Goal: Transaction & Acquisition: Purchase product/service

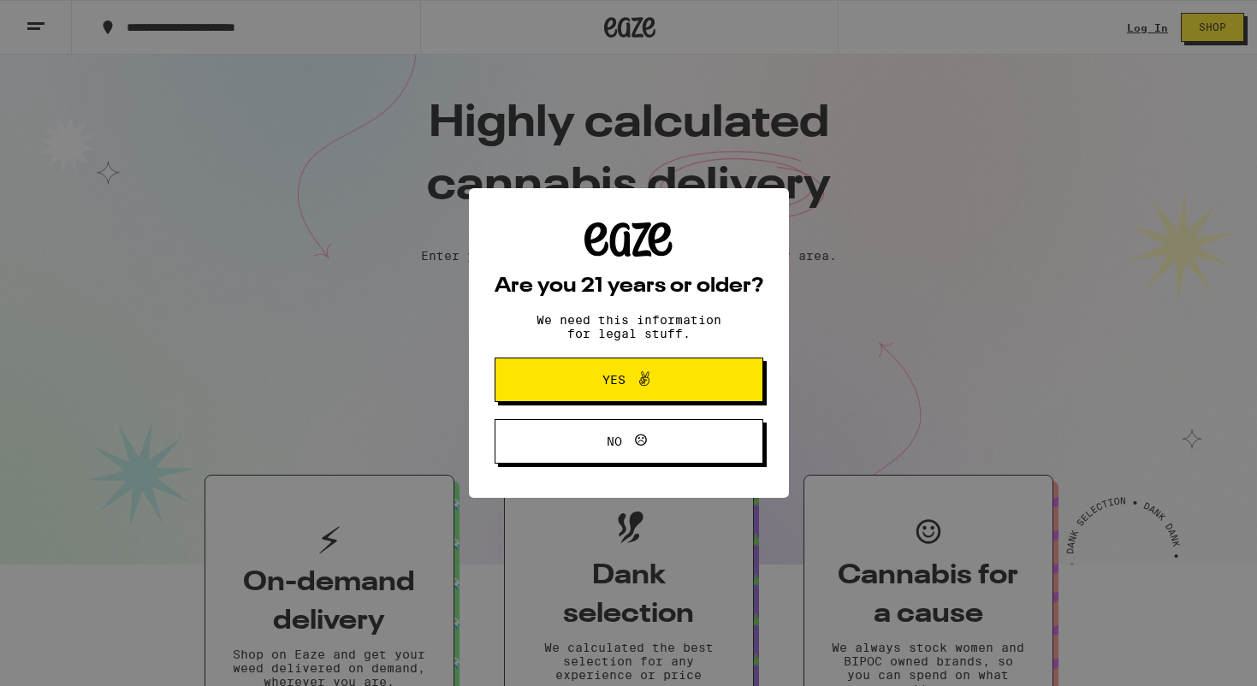
click at [650, 377] on icon at bounding box center [644, 379] width 21 height 21
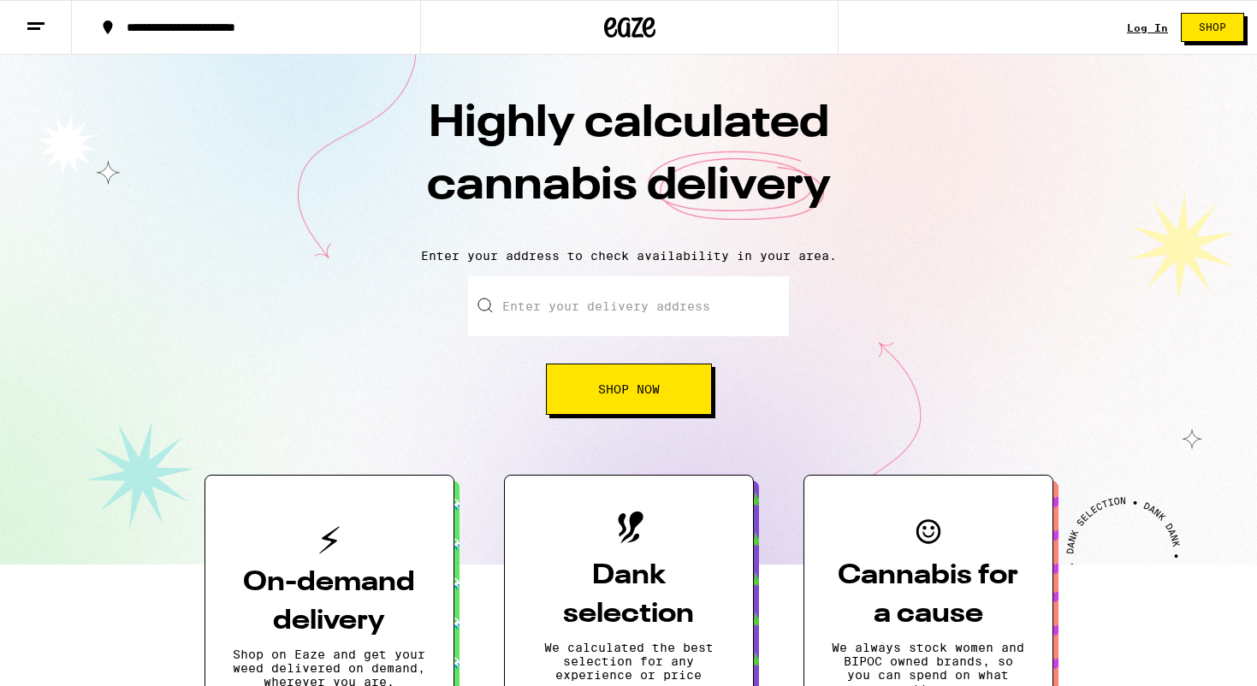
click at [640, 317] on input "Enter your delivery address" at bounding box center [628, 306] width 321 height 60
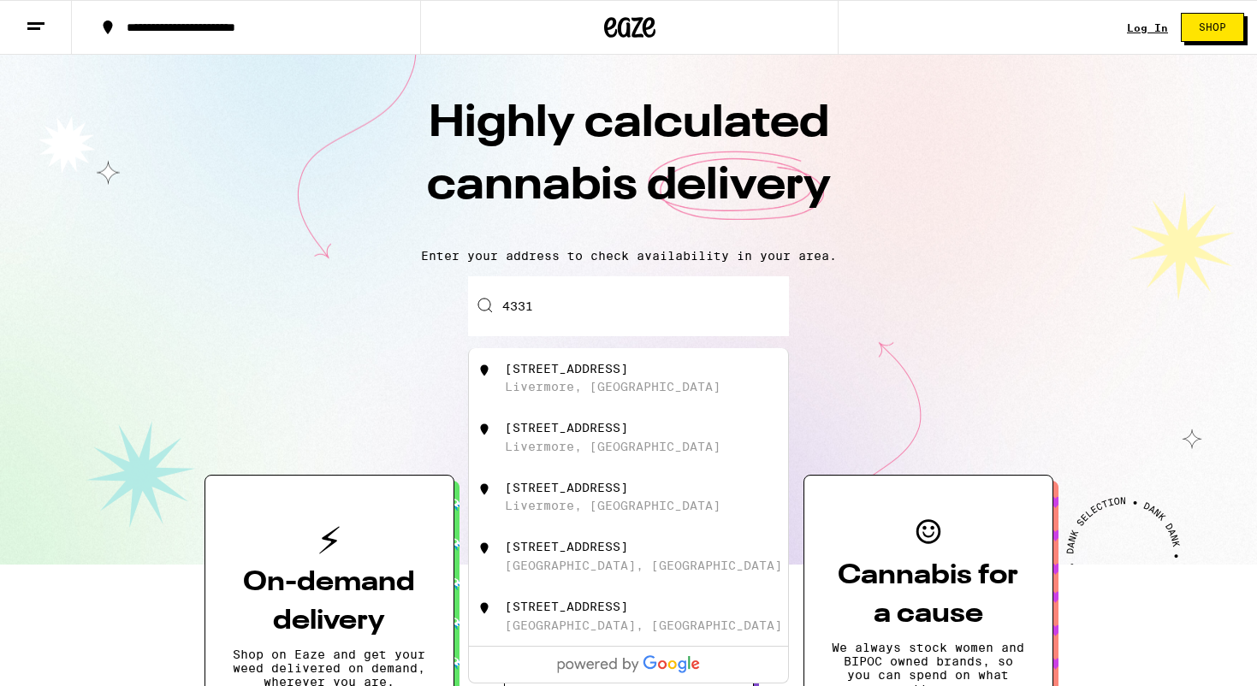
click at [736, 374] on div "[STREET_ADDRESS]" at bounding box center [657, 378] width 305 height 33
type input "[STREET_ADDRESS]"
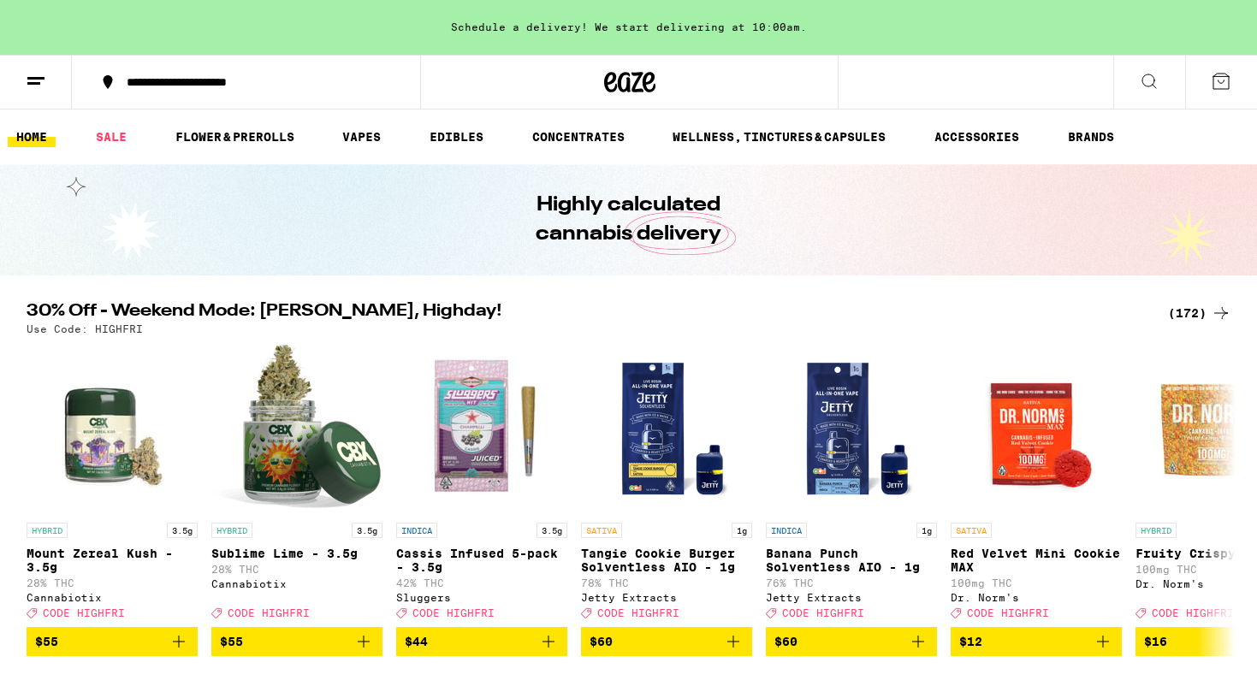
click at [1148, 79] on icon at bounding box center [1149, 81] width 21 height 21
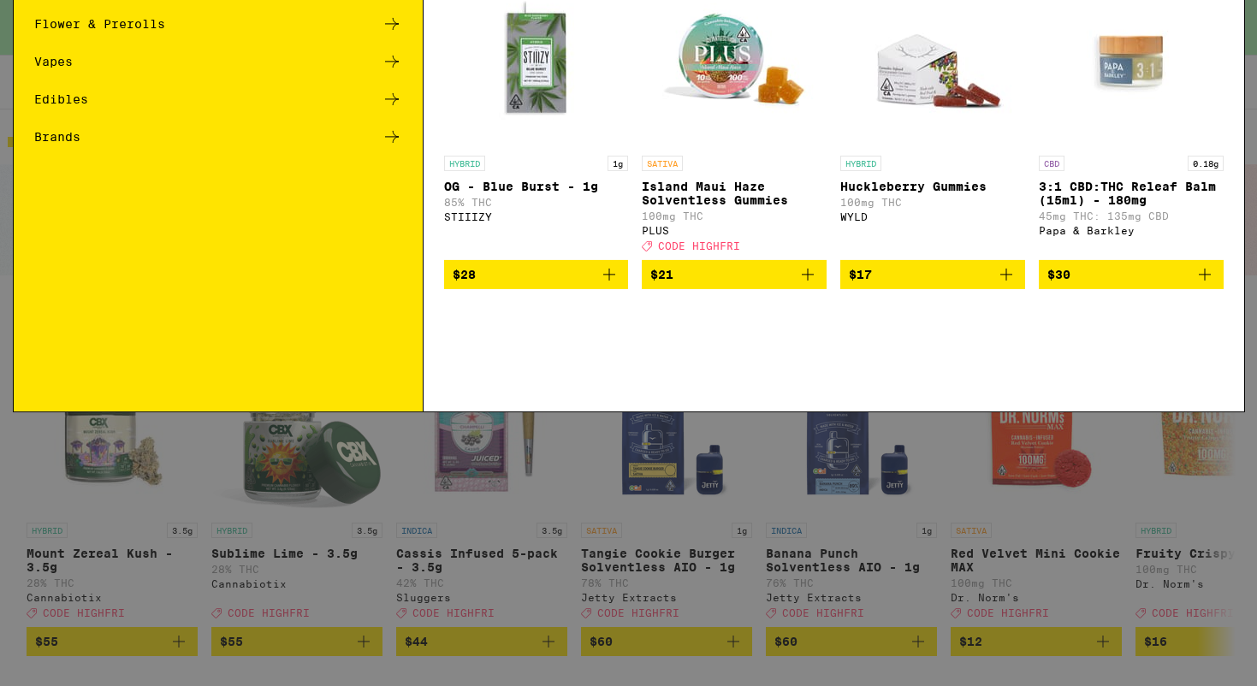
click at [84, 273] on div "Brands" at bounding box center [218, 272] width 368 height 21
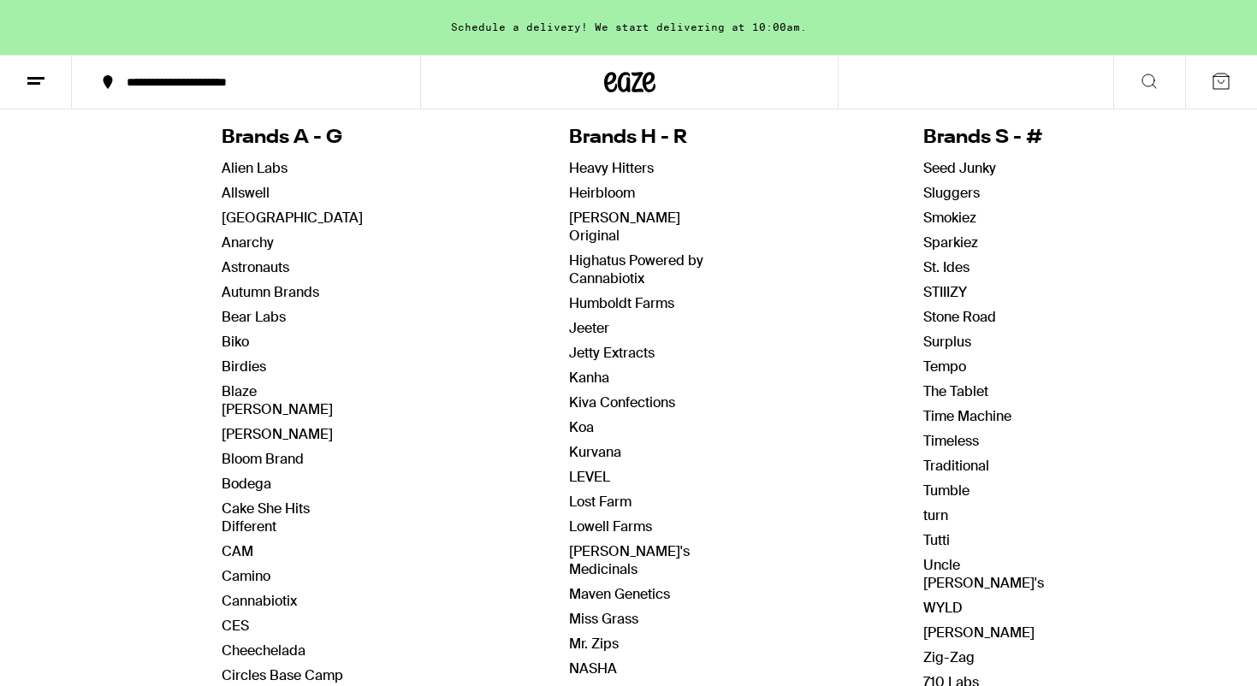
scroll to position [187, 0]
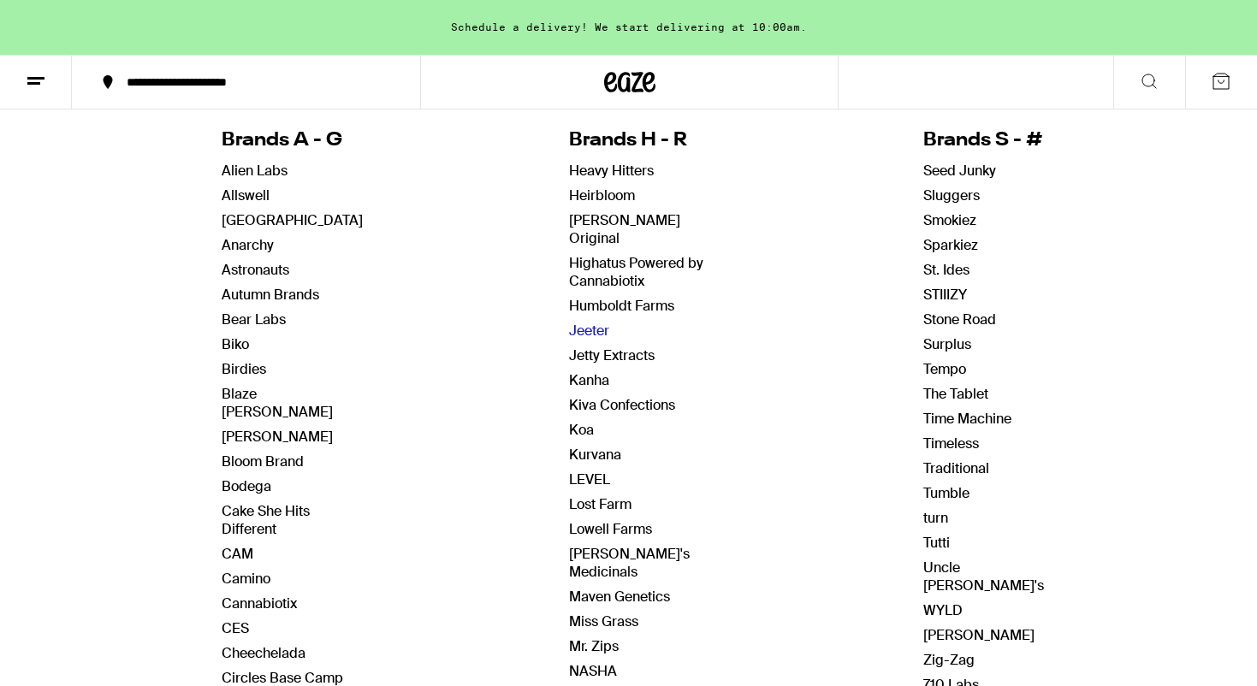
click at [589, 322] on link "Jeeter" at bounding box center [589, 331] width 40 height 18
